Goal: Transaction & Acquisition: Purchase product/service

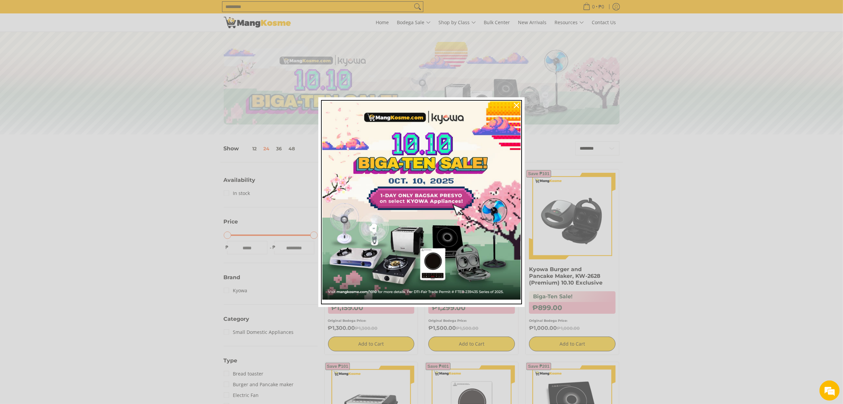
click at [422, 199] on img "Marketing offer form" at bounding box center [421, 200] width 198 height 198
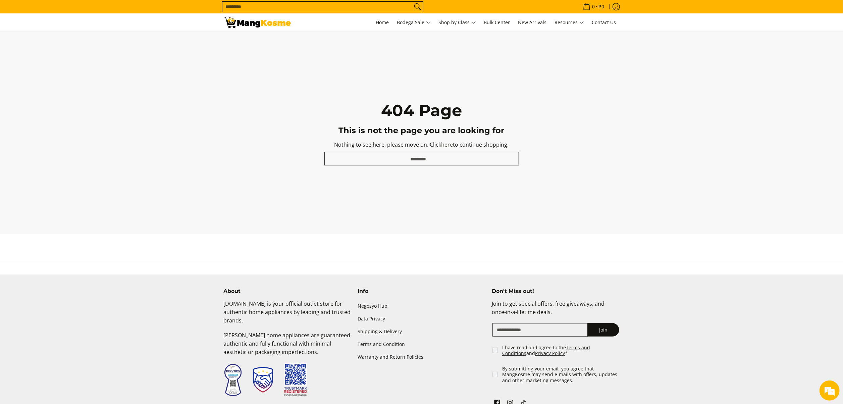
click at [447, 145] on link "here" at bounding box center [448, 144] width 12 height 7
click at [705, 140] on div "404 Page This is not the page you are looking for Nothing to see here, please m…" at bounding box center [421, 133] width 843 height 202
click at [705, 143] on div "404 Page This is not the page you are looking for Nothing to see here, please m…" at bounding box center [421, 133] width 843 height 202
click at [728, 141] on div "404 Page This is not the page you are looking for Nothing to see here, please m…" at bounding box center [421, 133] width 843 height 202
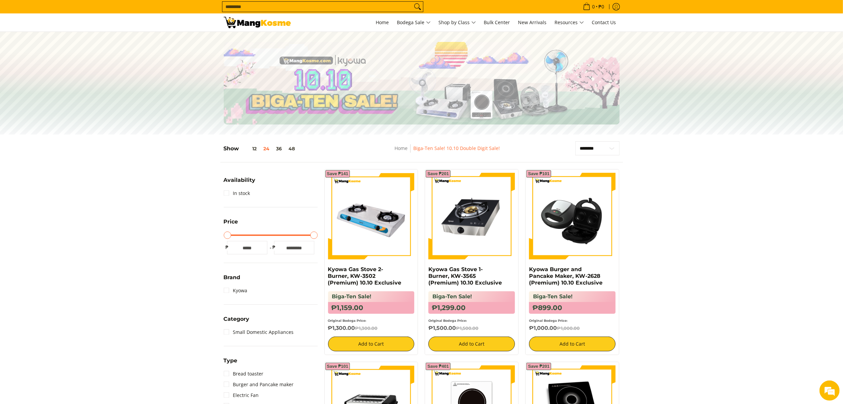
drag, startPoint x: 670, startPoint y: 186, endPoint x: 671, endPoint y: 182, distance: 3.8
